Goal: Task Accomplishment & Management: Manage account settings

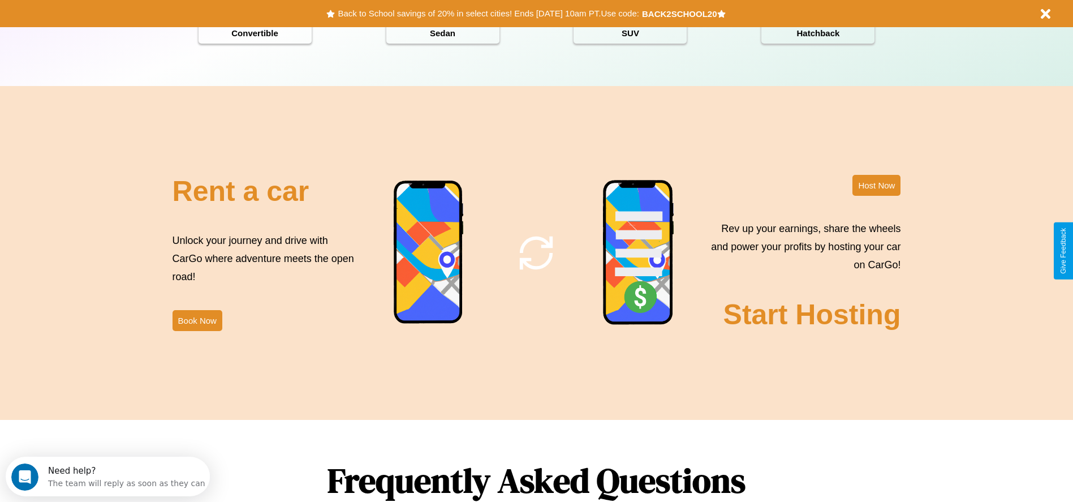
scroll to position [1623, 0]
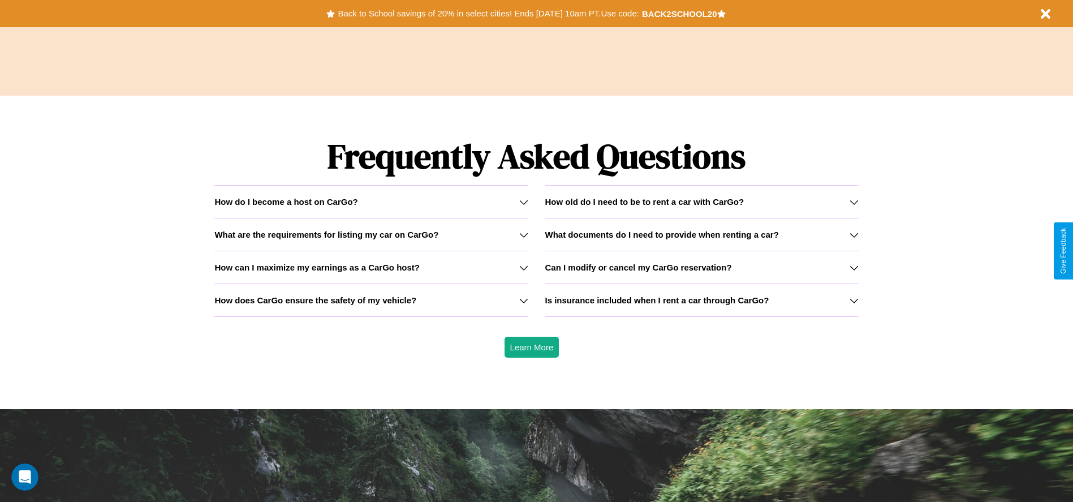
click at [854, 234] on icon at bounding box center [854, 234] width 9 height 9
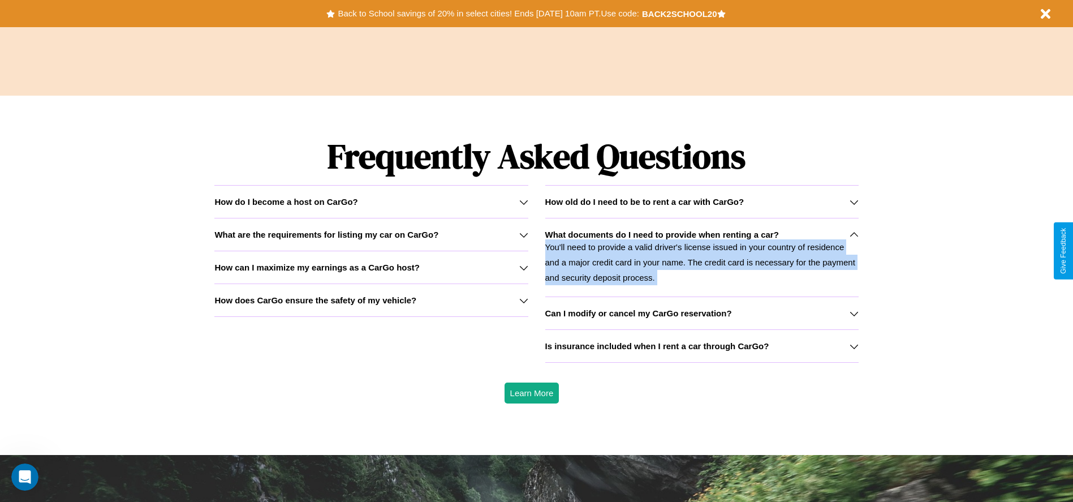
click at [702, 257] on p "You'll need to provide a valid driver's license issued in your country of resid…" at bounding box center [701, 262] width 313 height 46
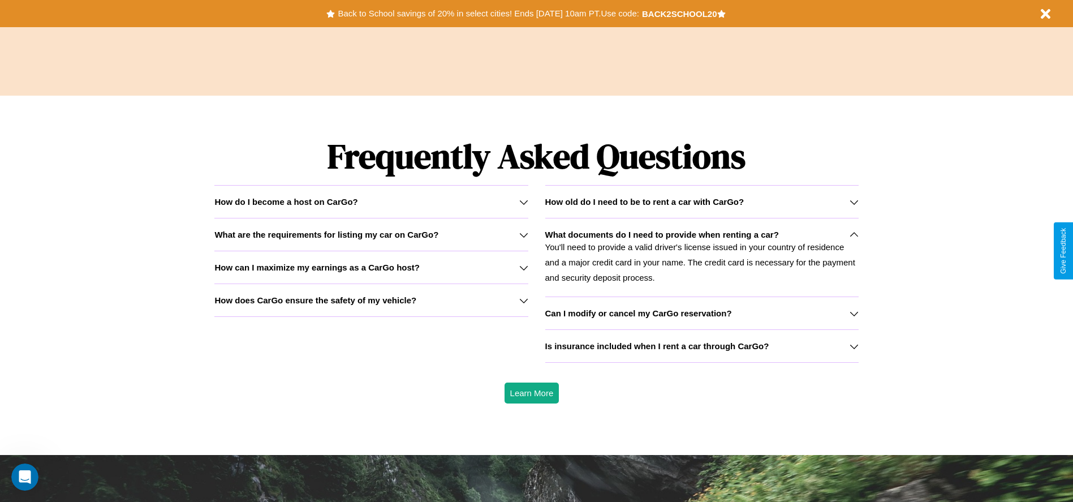
click at [702, 313] on h3 "Can I modify or cancel my CarGo reservation?" at bounding box center [638, 313] width 187 height 10
click at [488, 14] on button "Back to School savings of 20% in select cities! Ends [DATE] 10am PT. Use code:" at bounding box center [488, 14] width 307 height 16
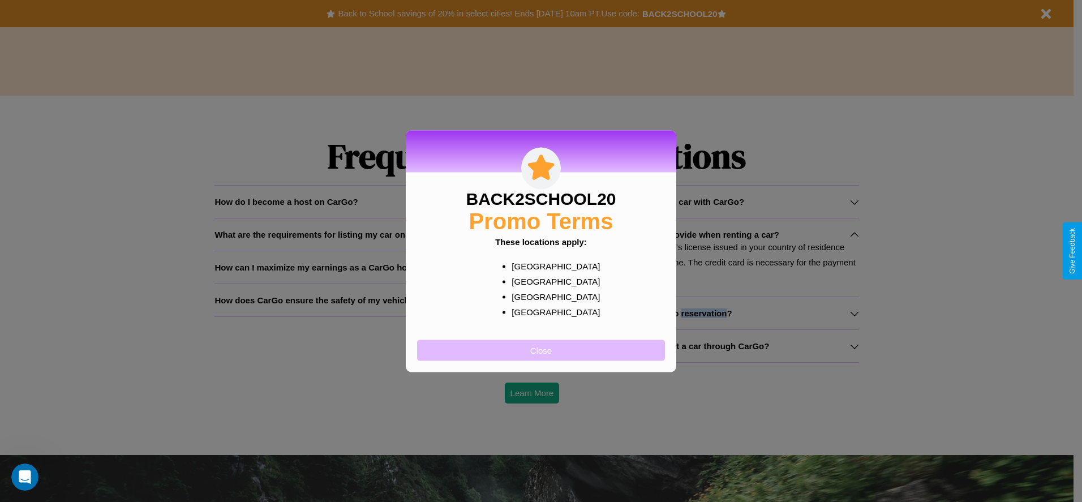
click at [541, 350] on button "Close" at bounding box center [541, 349] width 248 height 21
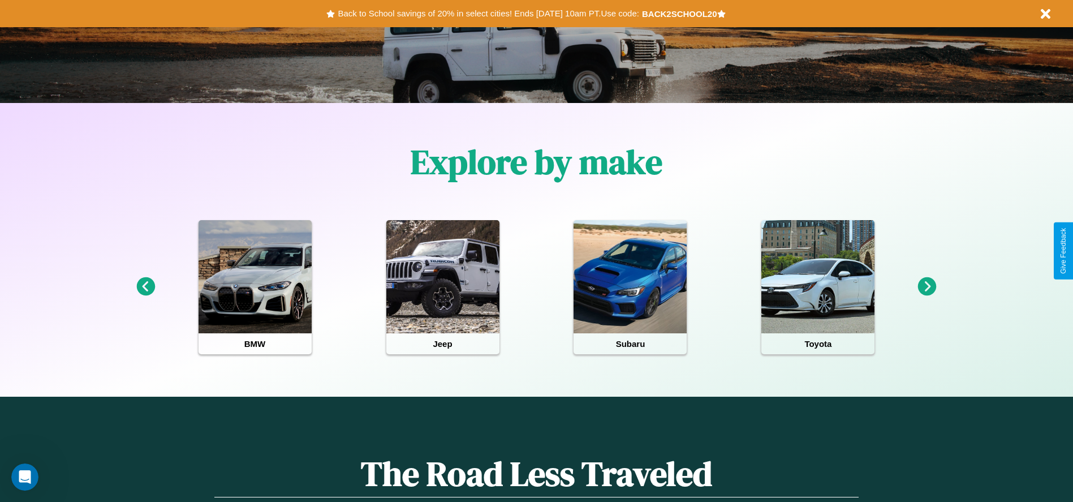
scroll to position [235, 0]
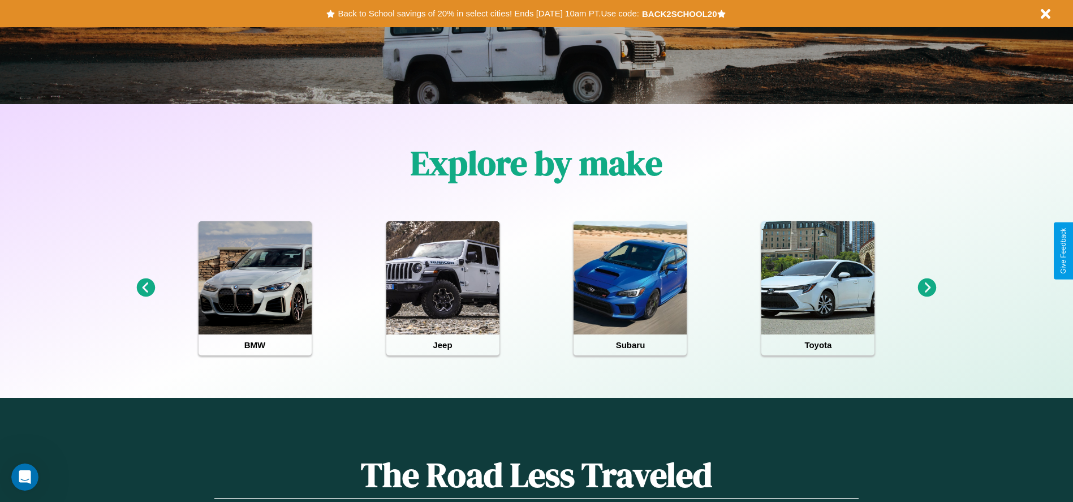
click at [927, 288] on icon at bounding box center [927, 287] width 19 height 19
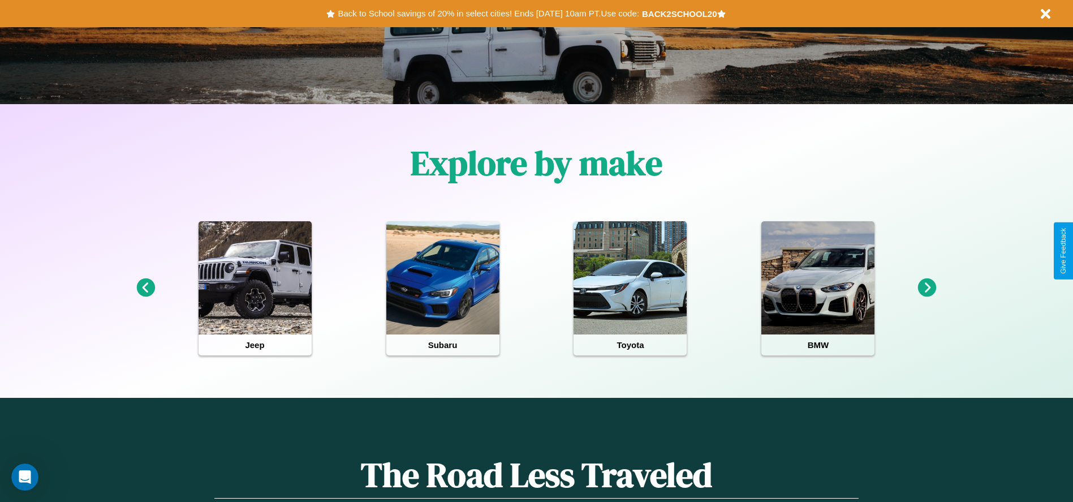
click at [927, 288] on icon at bounding box center [927, 287] width 19 height 19
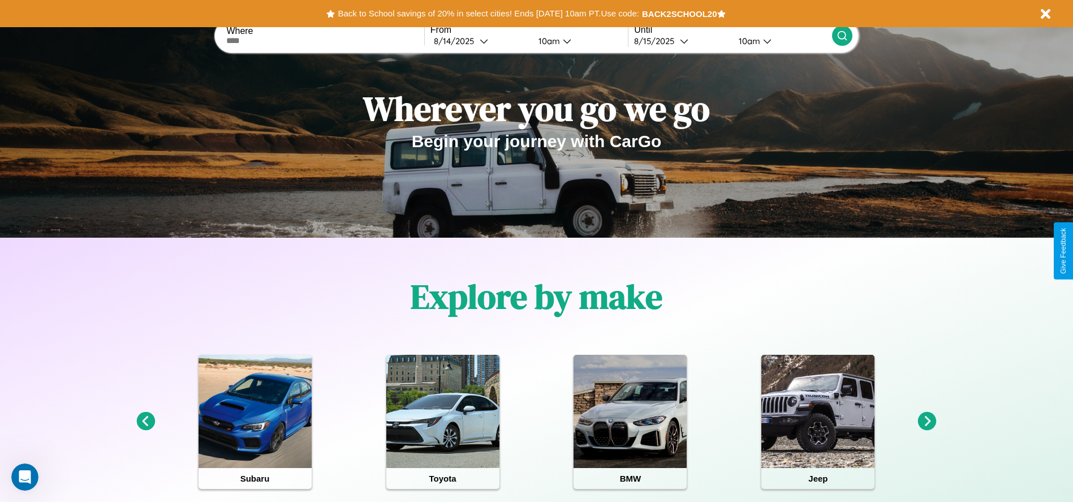
scroll to position [0, 0]
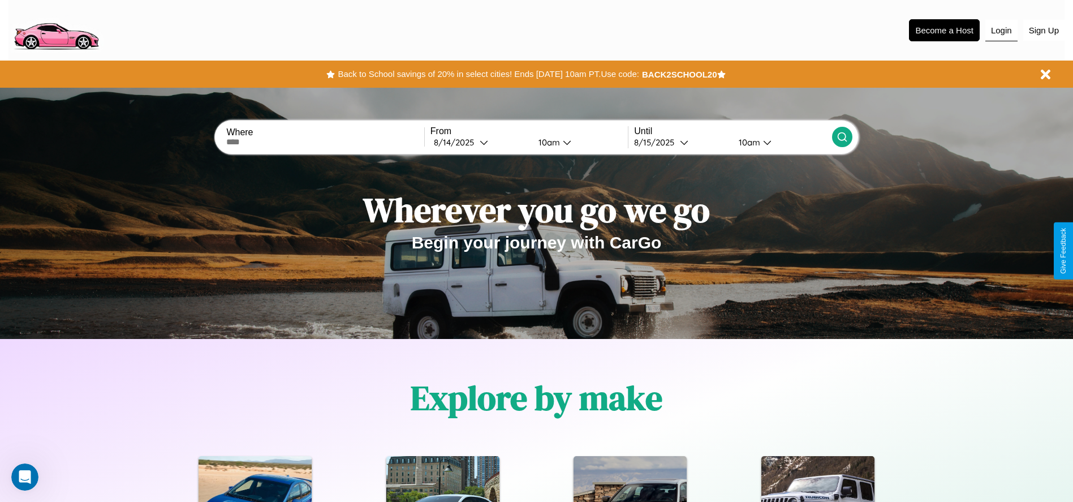
click at [1001, 30] on button "Login" at bounding box center [1002, 30] width 32 height 21
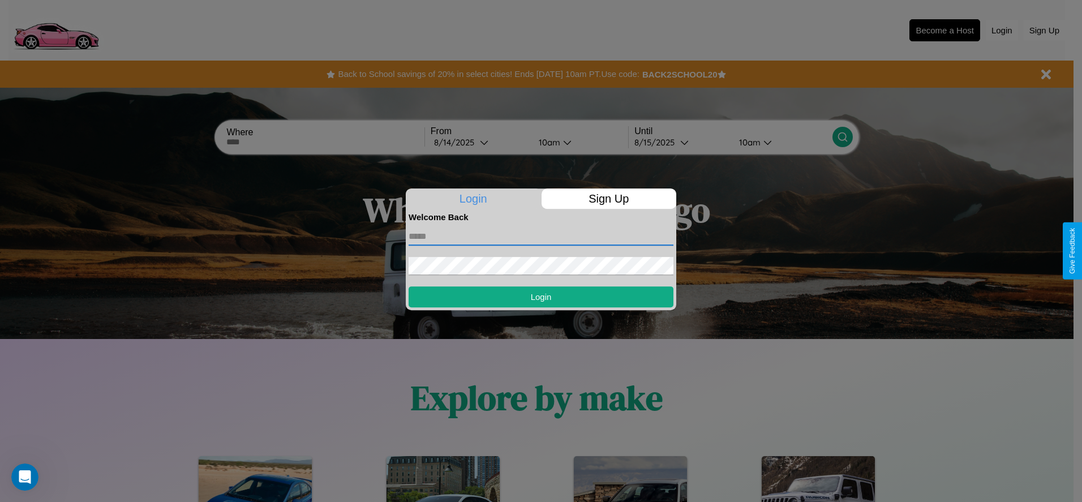
click at [541, 236] on input "text" at bounding box center [540, 236] width 265 height 18
type input "**********"
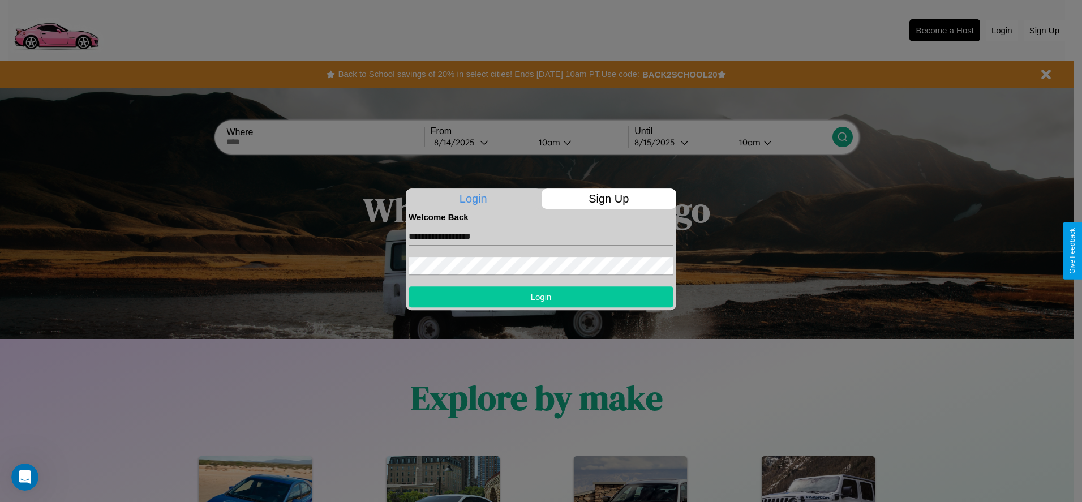
click at [541, 296] on button "Login" at bounding box center [540, 296] width 265 height 21
